Goal: Transaction & Acquisition: Purchase product/service

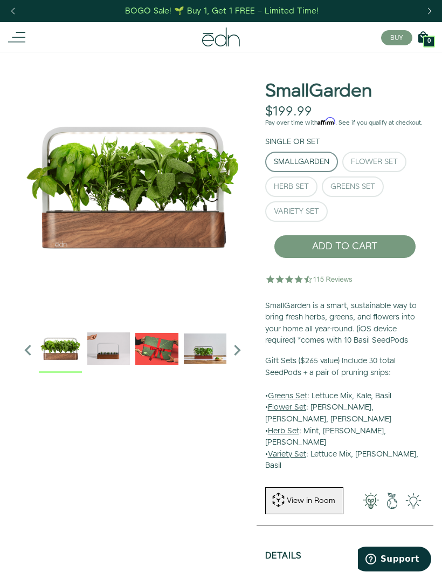
click at [365, 166] on div "Flower Set" at bounding box center [374, 162] width 47 height 8
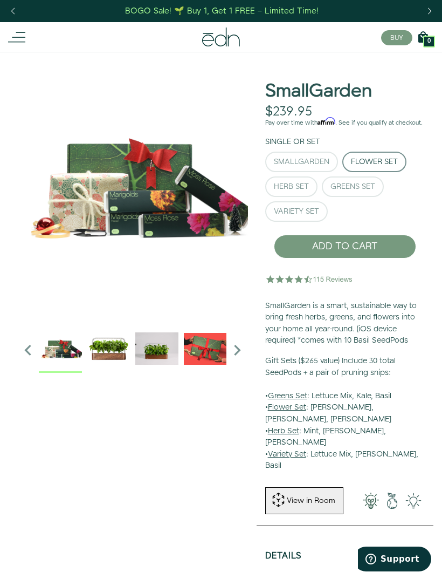
click at [362, 197] on button "Greens Set" at bounding box center [353, 186] width 62 height 21
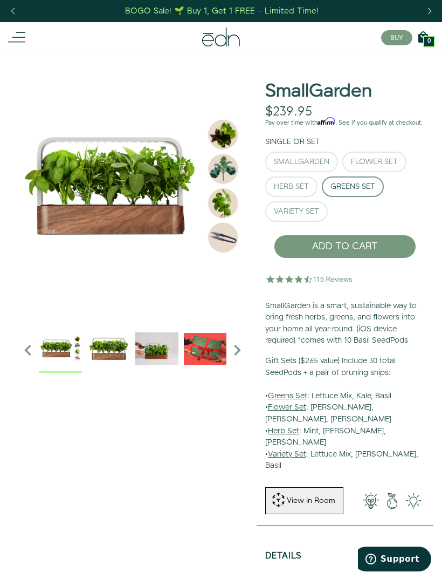
click at [304, 190] on div "Herb Set" at bounding box center [291, 187] width 35 height 8
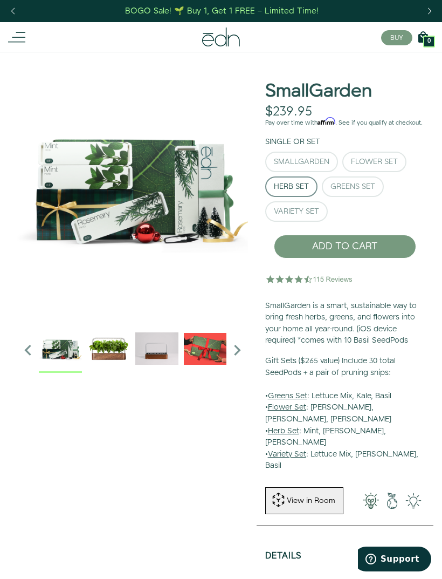
click at [305, 222] on button "Variety Set" at bounding box center [296, 211] width 63 height 21
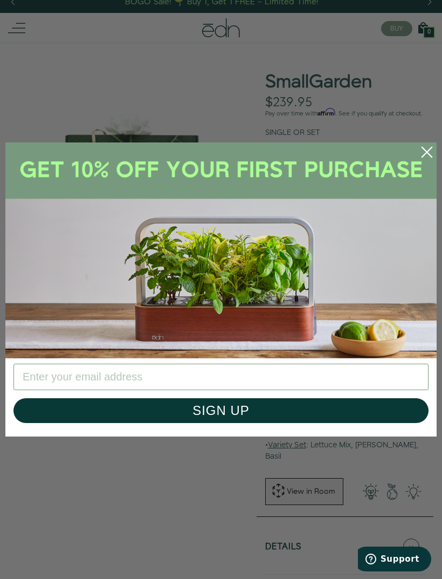
scroll to position [11, 0]
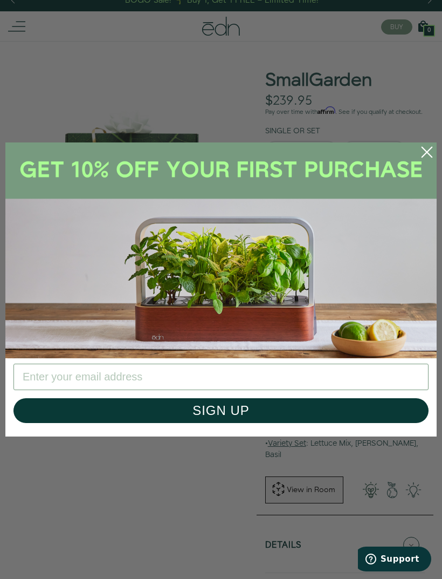
click at [419, 157] on circle "Close dialog" at bounding box center [428, 152] width 24 height 24
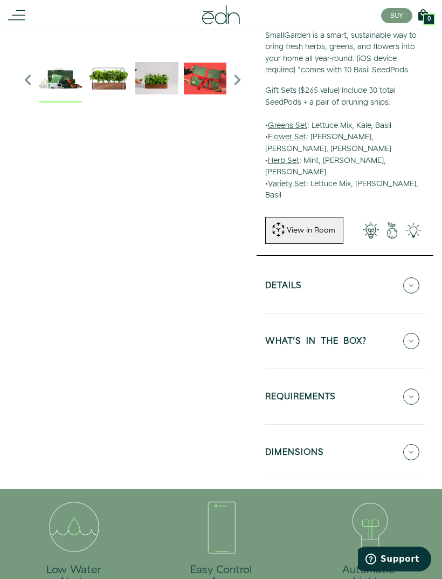
scroll to position [285, 0]
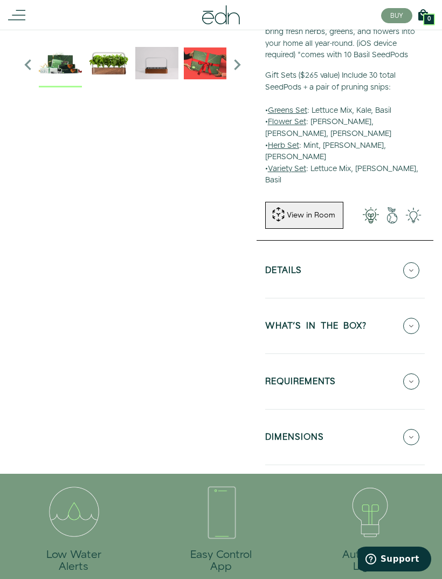
click at [410, 318] on icon at bounding box center [412, 326] width 16 height 16
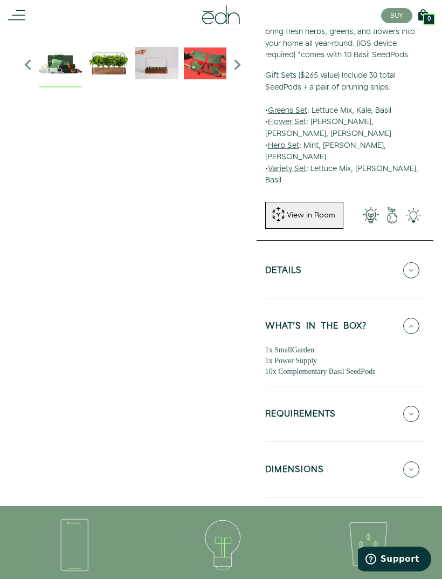
click at [421, 395] on button "REQUIREMENTS" at bounding box center [345, 414] width 160 height 38
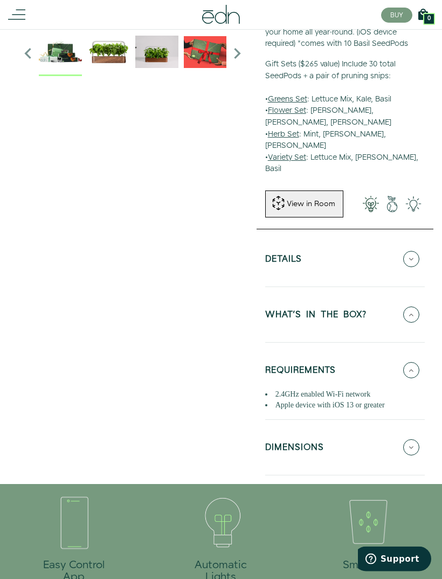
click at [414, 440] on icon at bounding box center [412, 448] width 16 height 16
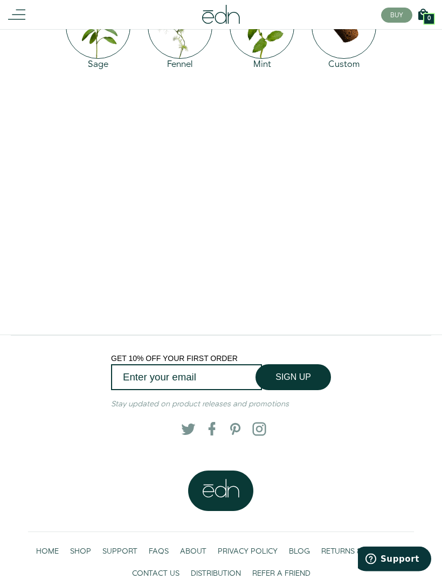
scroll to position [1869, 0]
click at [84, 541] on link "SHOP" at bounding box center [81, 552] width 32 height 22
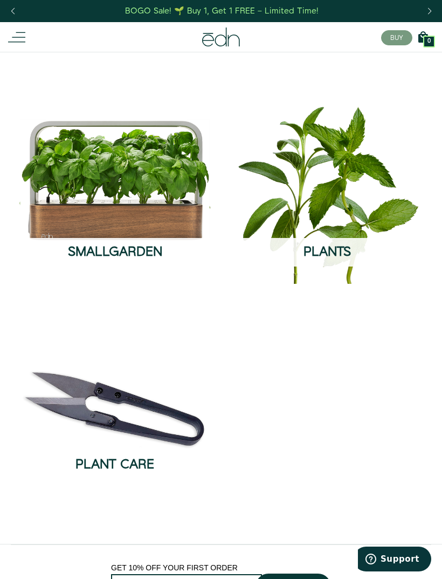
click at [335, 260] on span "Plants" at bounding box center [327, 252] width 47 height 18
